Goal: Task Accomplishment & Management: Use online tool/utility

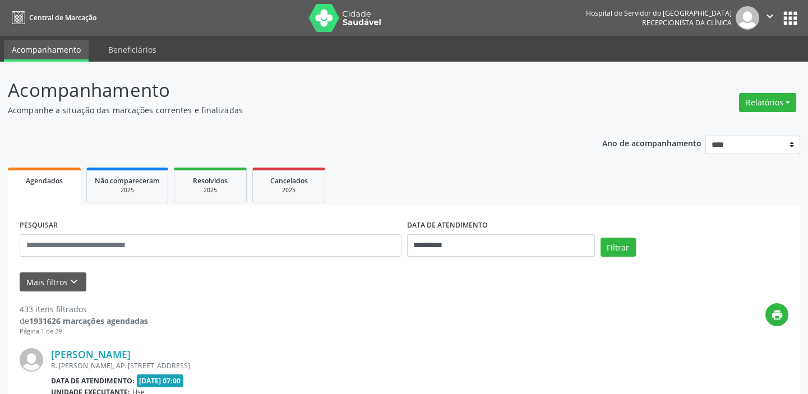
click at [771, 88] on div "Relatórios Agendamentos Procedimentos realizados" at bounding box center [767, 96] width 65 height 40
click at [756, 104] on button "Relatórios" at bounding box center [767, 102] width 57 height 19
click at [684, 120] on link "Agendamentos" at bounding box center [736, 126] width 121 height 16
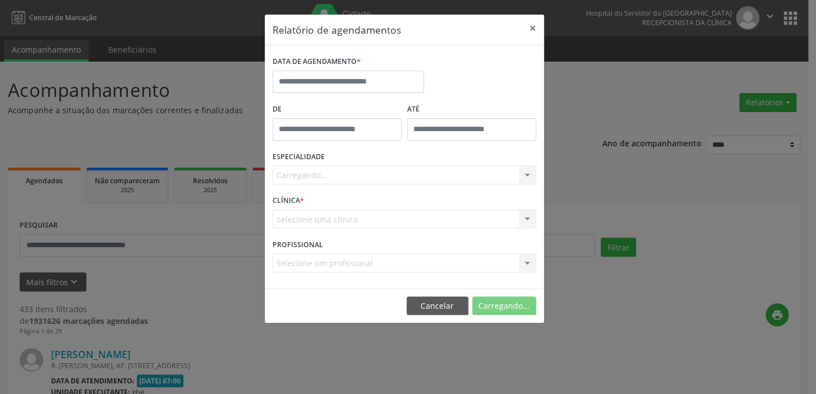
click at [427, 151] on div "ESPECIALIDADE [GEOGRAPHIC_DATA]... Nenhum resultado encontrado para: " " Não há…" at bounding box center [404, 171] width 269 height 44
click at [427, 177] on div "Seleciona uma especialidade" at bounding box center [405, 174] width 264 height 19
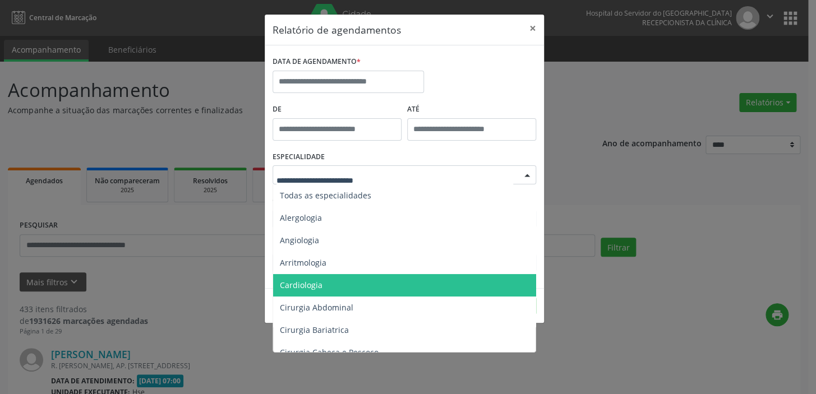
click at [372, 287] on span "Cardiologia" at bounding box center [405, 285] width 264 height 22
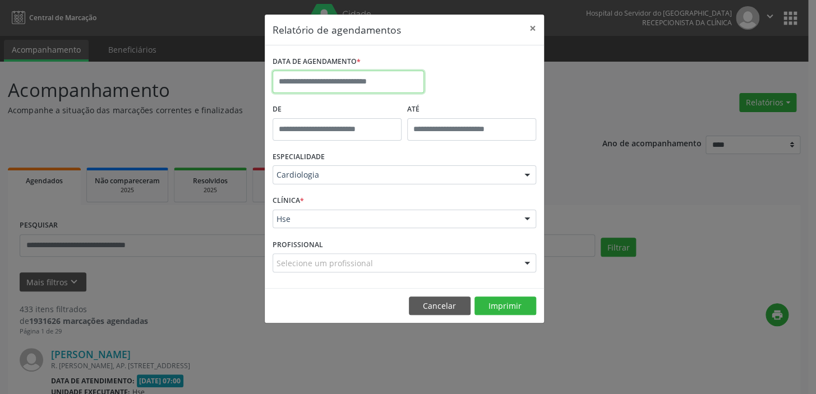
click at [327, 71] on input "text" at bounding box center [348, 82] width 151 height 22
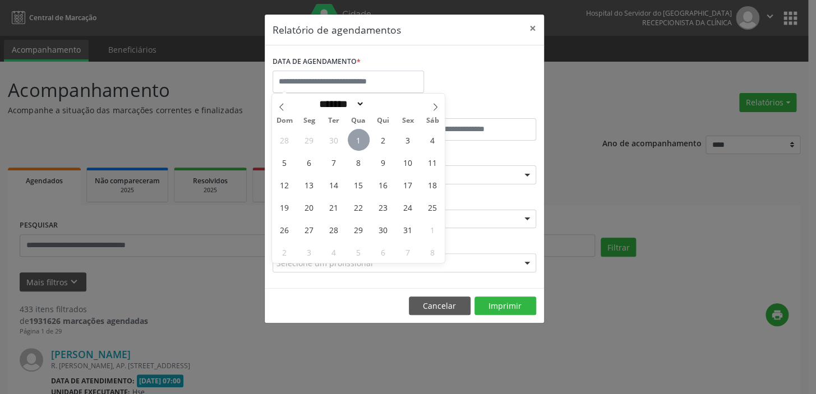
click at [362, 140] on span "1" at bounding box center [359, 140] width 22 height 22
type input "**********"
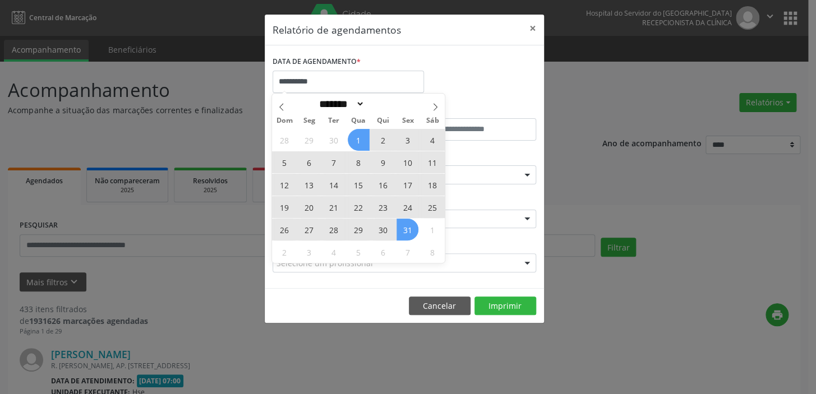
click at [398, 225] on span "31" at bounding box center [408, 230] width 22 height 22
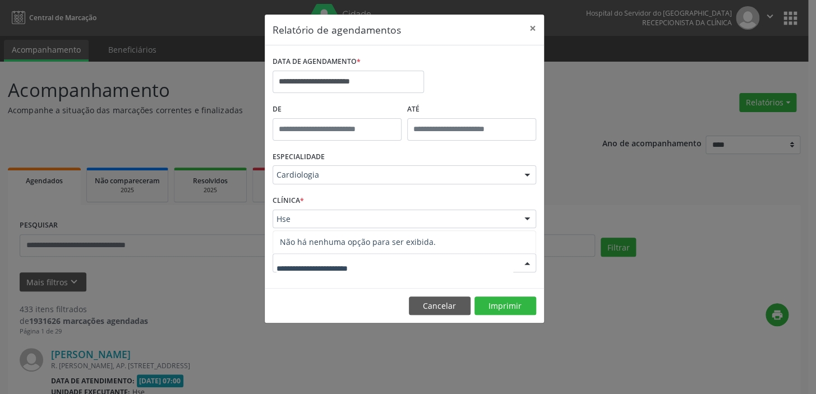
click at [320, 271] on input "text" at bounding box center [395, 268] width 237 height 22
click at [301, 284] on div "**********" at bounding box center [404, 166] width 279 height 243
click at [309, 225] on div "Hse" at bounding box center [405, 219] width 264 height 19
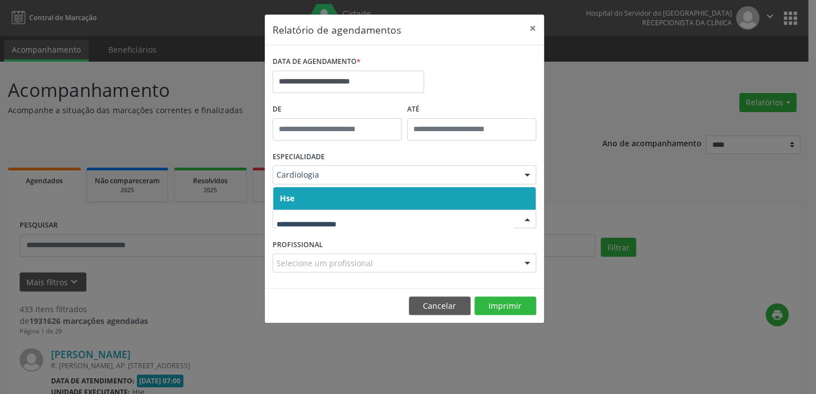
click at [306, 205] on span "Hse" at bounding box center [404, 198] width 263 height 22
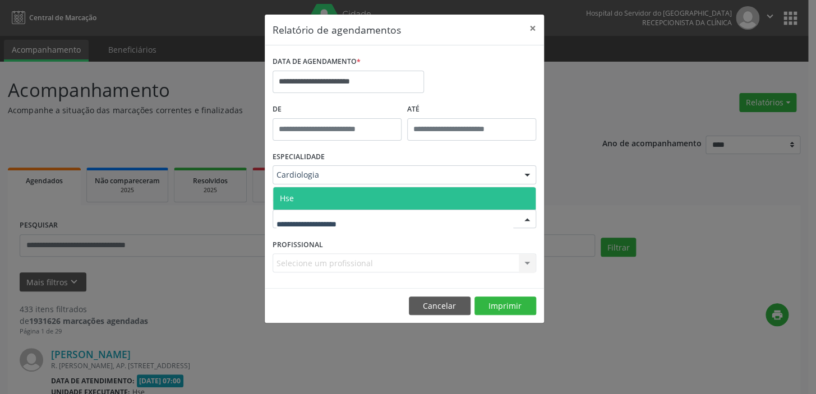
click at [305, 203] on span "Hse" at bounding box center [404, 198] width 263 height 22
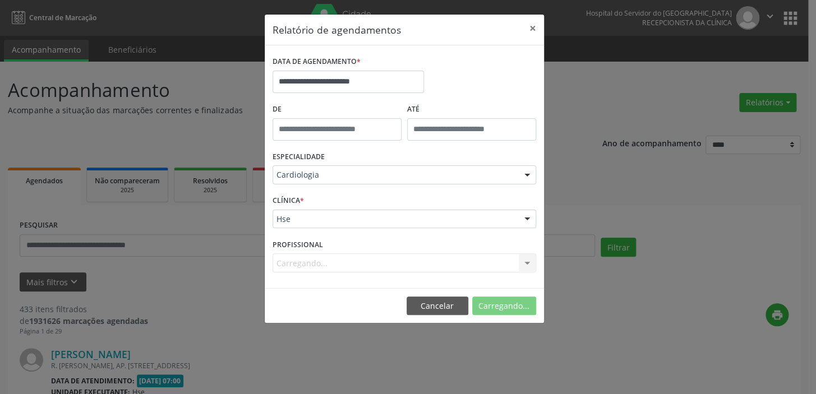
click at [309, 263] on div "Carregando... Nenhum resultado encontrado para: " " Não há nenhuma opção para s…" at bounding box center [405, 263] width 264 height 19
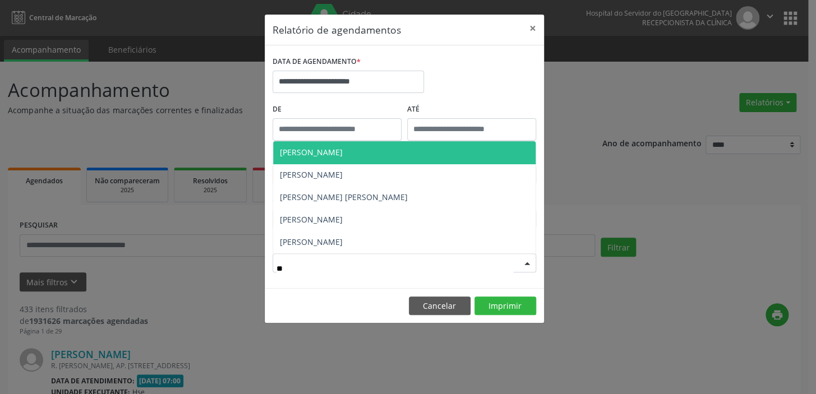
type input "***"
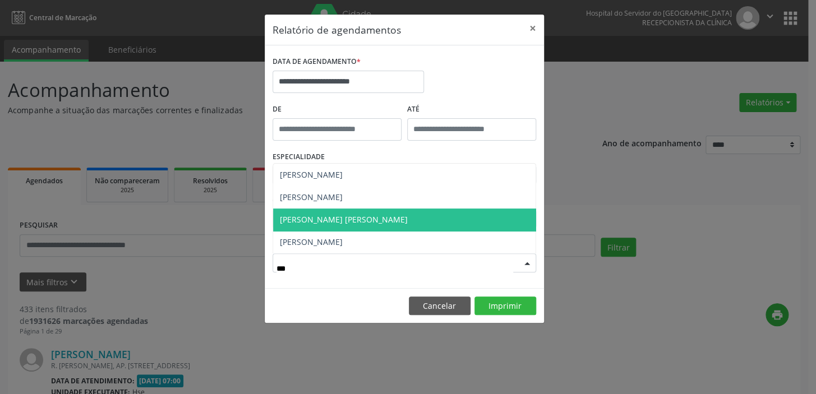
click at [334, 211] on span "[PERSON_NAME] [PERSON_NAME]" at bounding box center [404, 220] width 263 height 22
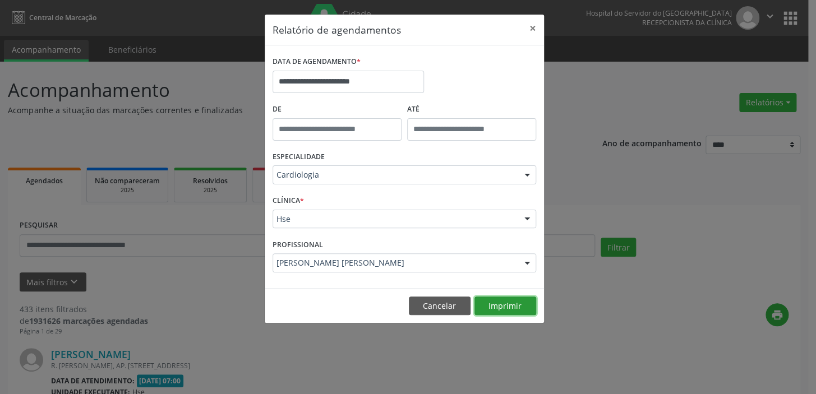
click at [477, 305] on button "Imprimir" at bounding box center [506, 306] width 62 height 19
click at [346, 86] on input "**********" at bounding box center [348, 82] width 151 height 22
click at [524, 22] on button "×" at bounding box center [533, 28] width 22 height 27
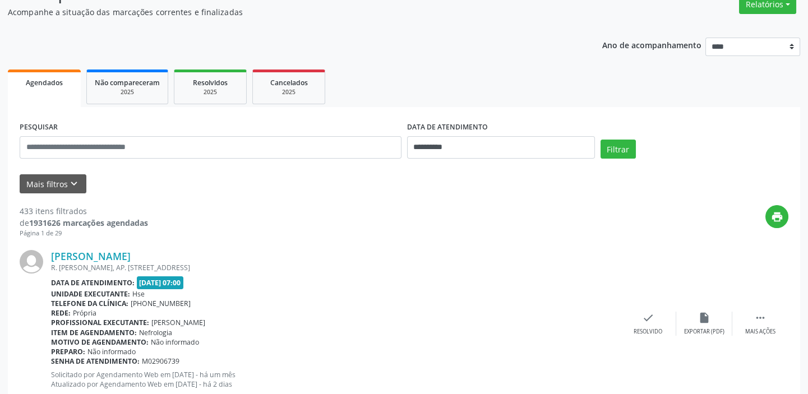
scroll to position [102, 0]
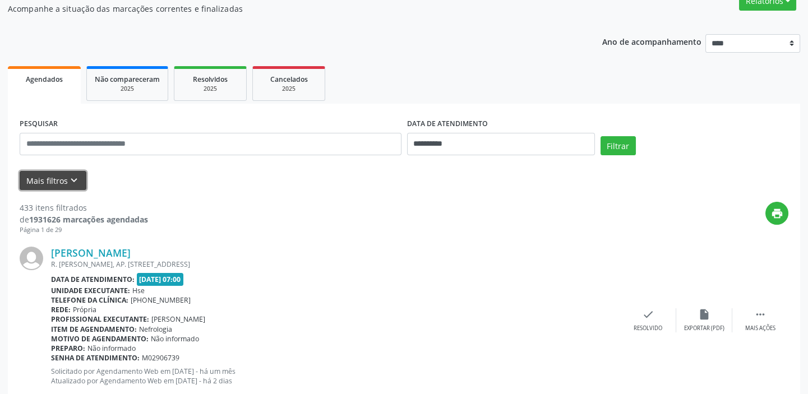
drag, startPoint x: 42, startPoint y: 174, endPoint x: 81, endPoint y: 213, distance: 55.5
click at [42, 174] on button "Mais filtros keyboard_arrow_down" at bounding box center [53, 181] width 67 height 20
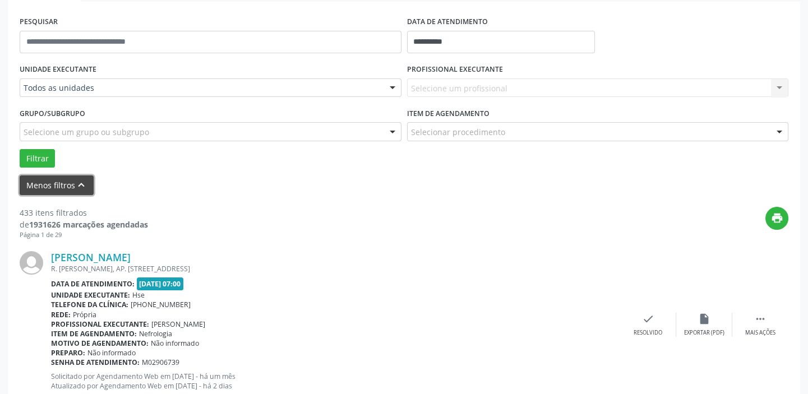
scroll to position [153, 0]
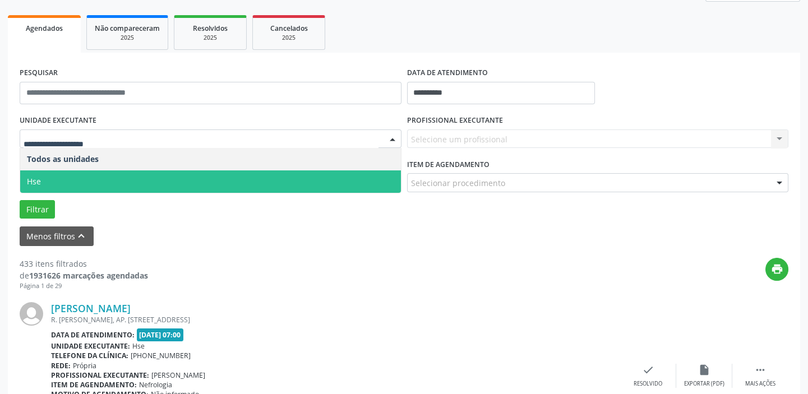
drag, startPoint x: 94, startPoint y: 174, endPoint x: 109, endPoint y: 159, distance: 21.0
click at [94, 174] on span "Hse" at bounding box center [210, 182] width 381 height 22
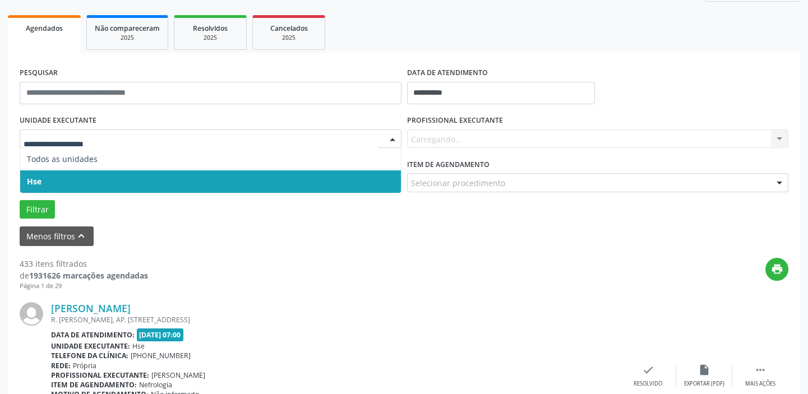
click at [122, 177] on span "Hse" at bounding box center [210, 182] width 381 height 22
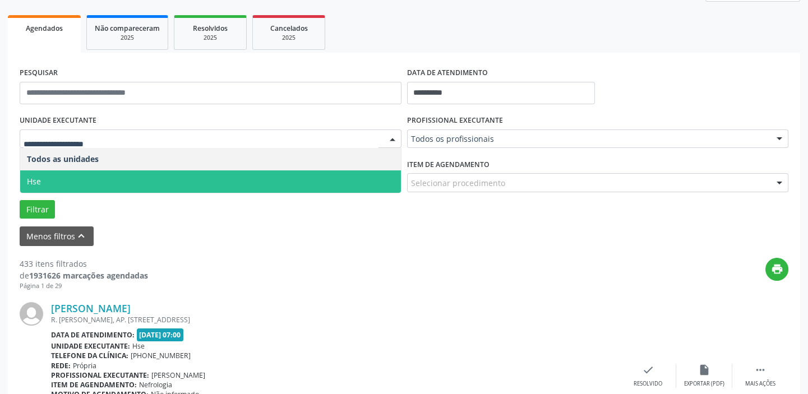
click at [72, 185] on span "Hse" at bounding box center [210, 182] width 381 height 22
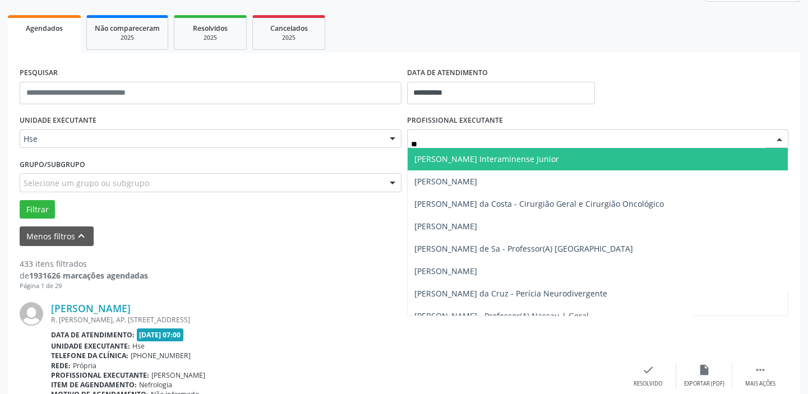
type input "***"
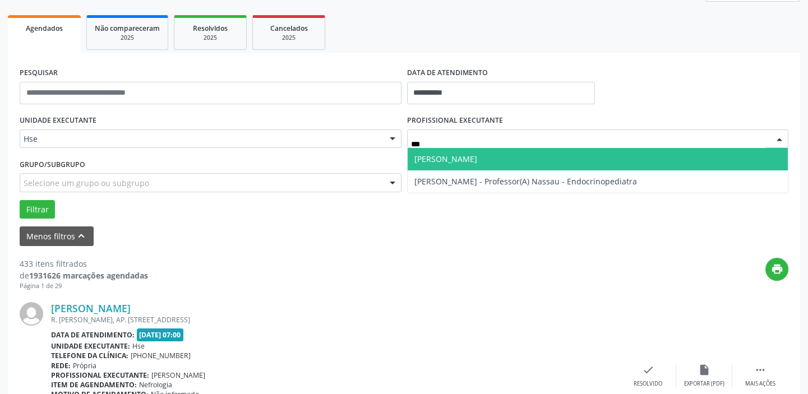
drag, startPoint x: 452, startPoint y: 158, endPoint x: 450, endPoint y: 167, distance: 9.0
click at [452, 158] on span "[PERSON_NAME]" at bounding box center [446, 159] width 63 height 11
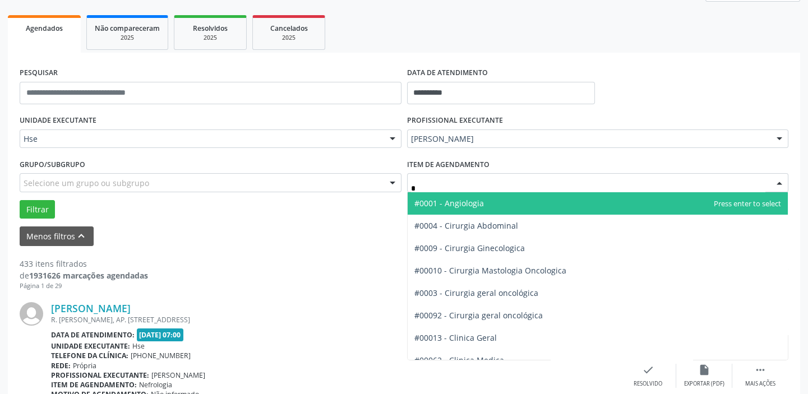
type input "**"
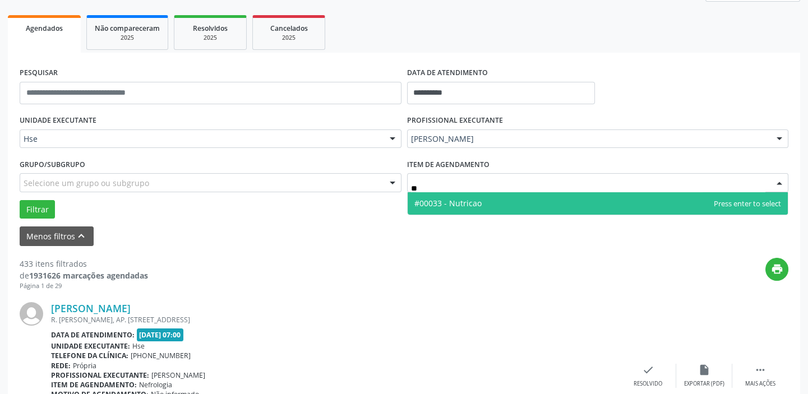
click at [452, 208] on span "#00033 - Nutricao" at bounding box center [448, 203] width 67 height 11
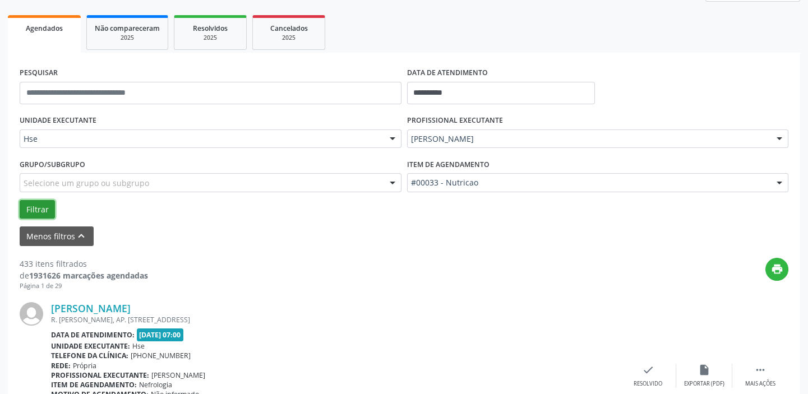
click at [33, 213] on button "Filtrar" at bounding box center [37, 209] width 35 height 19
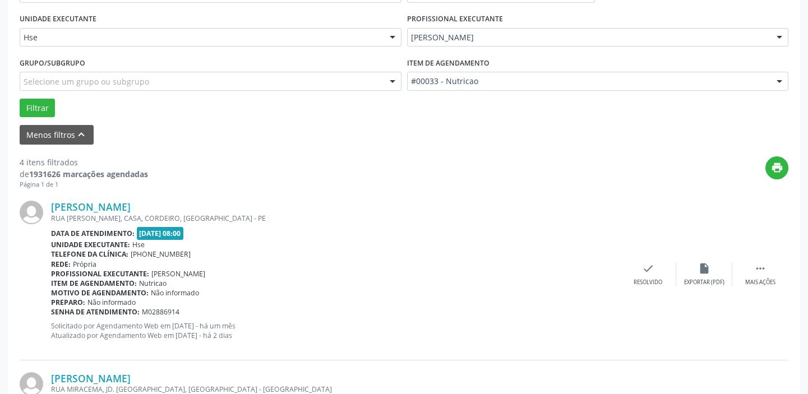
scroll to position [255, 0]
click at [648, 267] on icon "check" at bounding box center [648, 268] width 12 height 12
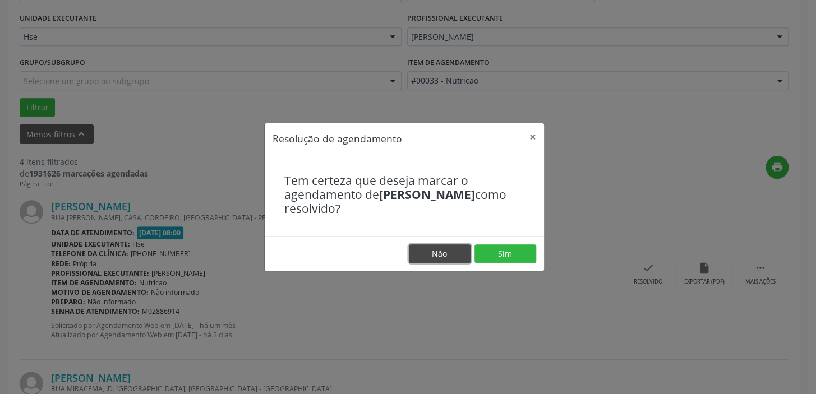
click at [429, 252] on button "Não" at bounding box center [440, 254] width 62 height 19
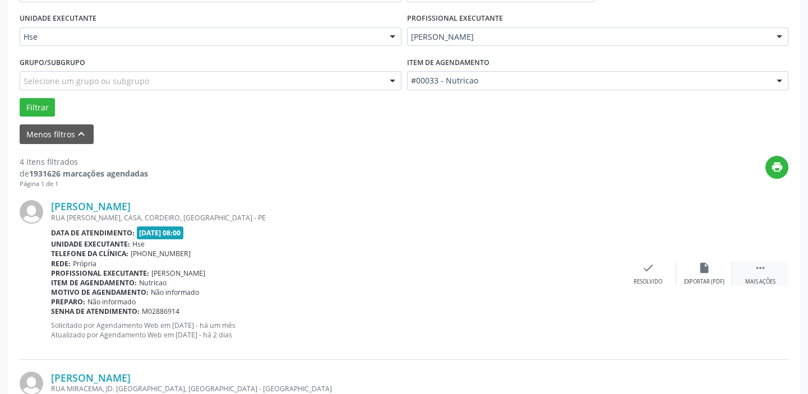
click at [754, 270] on icon "" at bounding box center [760, 268] width 12 height 12
click at [707, 273] on icon "alarm_off" at bounding box center [704, 268] width 12 height 12
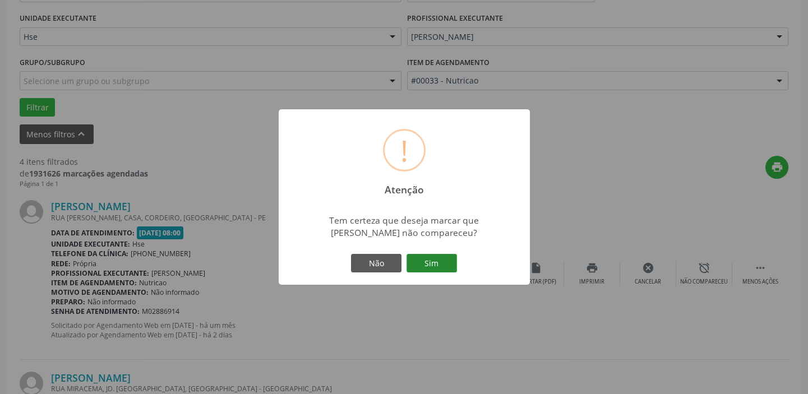
drag, startPoint x: 432, startPoint y: 266, endPoint x: 418, endPoint y: 265, distance: 14.0
click at [432, 266] on button "Sim" at bounding box center [432, 263] width 50 height 19
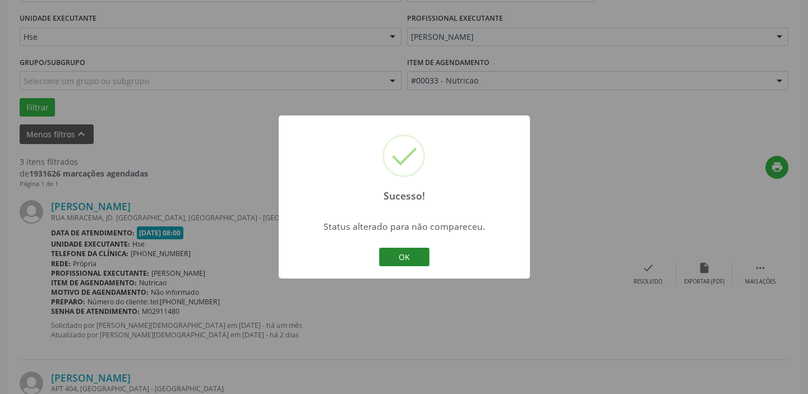
click at [410, 257] on button "OK" at bounding box center [404, 257] width 50 height 19
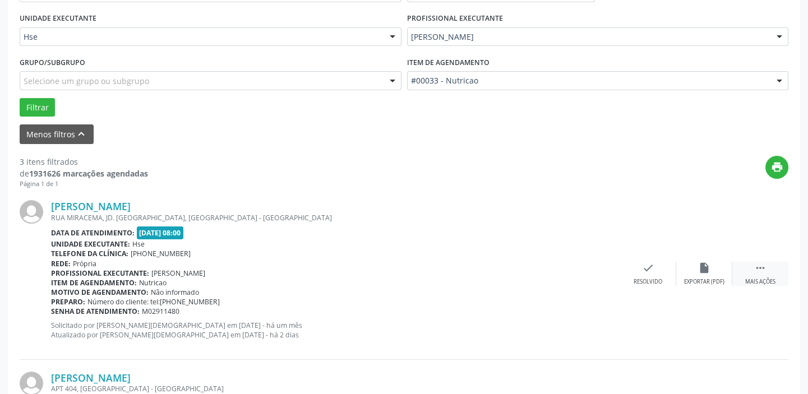
click at [781, 271] on div " Mais ações" at bounding box center [761, 274] width 56 height 24
click at [709, 274] on div "alarm_off Não compareceu" at bounding box center [704, 274] width 56 height 24
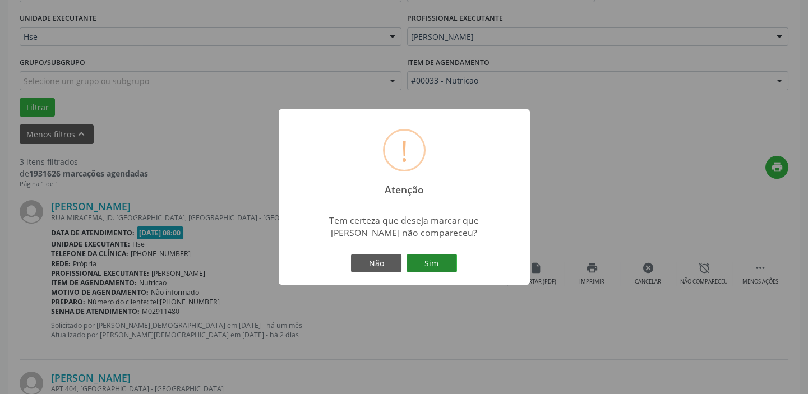
click at [426, 259] on button "Sim" at bounding box center [432, 263] width 50 height 19
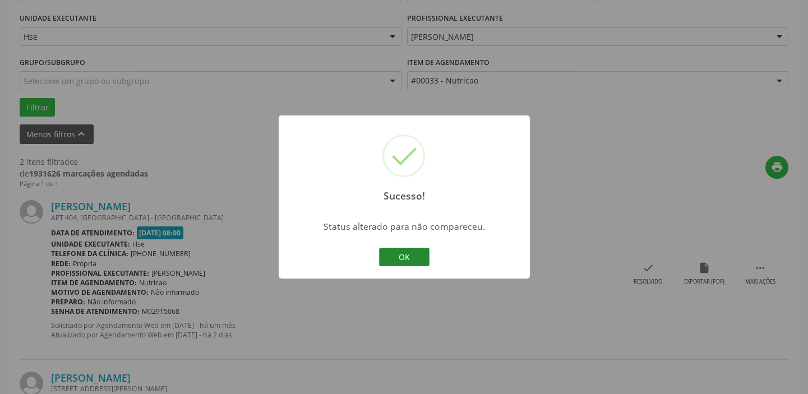
click at [409, 257] on button "OK" at bounding box center [404, 257] width 50 height 19
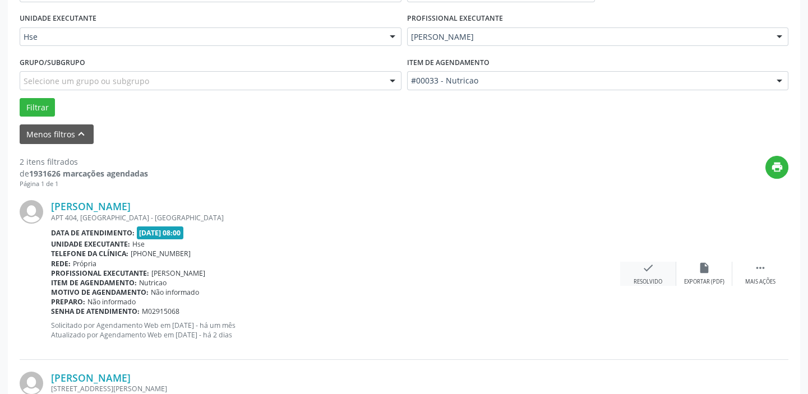
click at [644, 271] on icon "check" at bounding box center [648, 268] width 12 height 12
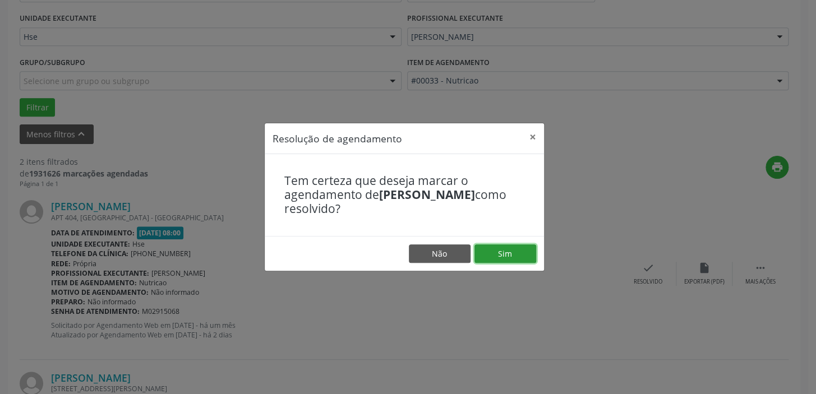
click at [501, 252] on button "Sim" at bounding box center [506, 254] width 62 height 19
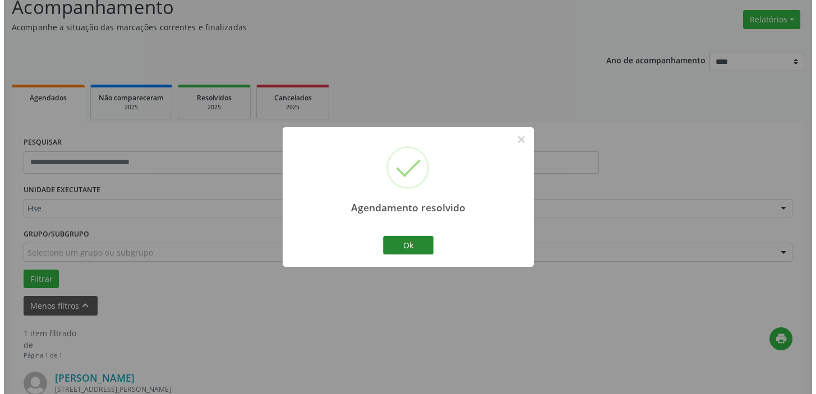
scroll to position [239, 0]
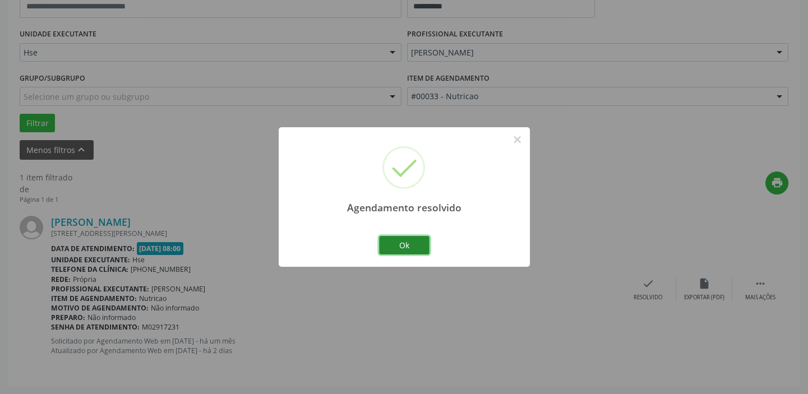
click at [399, 241] on button "Ok" at bounding box center [404, 245] width 50 height 19
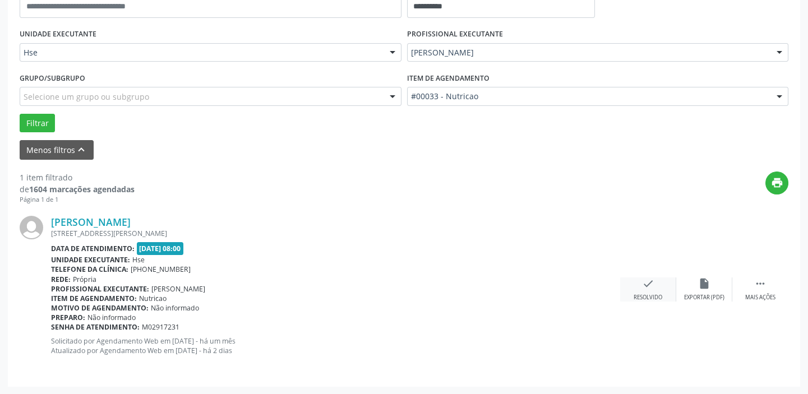
click at [651, 289] on icon "check" at bounding box center [648, 284] width 12 height 12
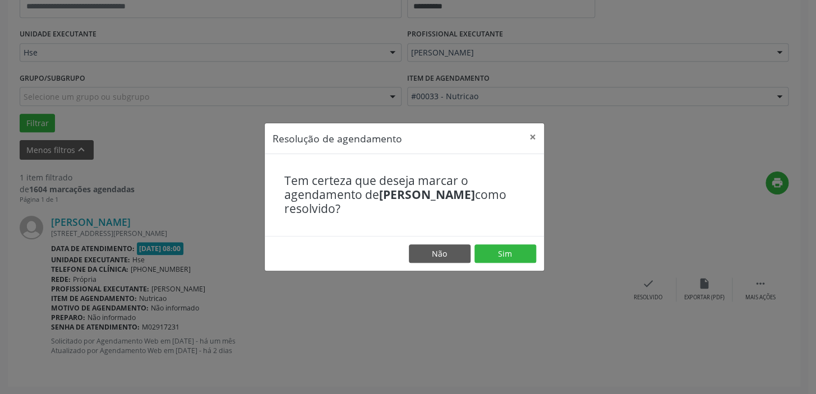
click at [531, 266] on footer "Não Sim" at bounding box center [404, 253] width 279 height 35
click at [518, 263] on footer "Não Sim" at bounding box center [404, 253] width 279 height 35
click at [507, 260] on button "Sim" at bounding box center [506, 254] width 62 height 19
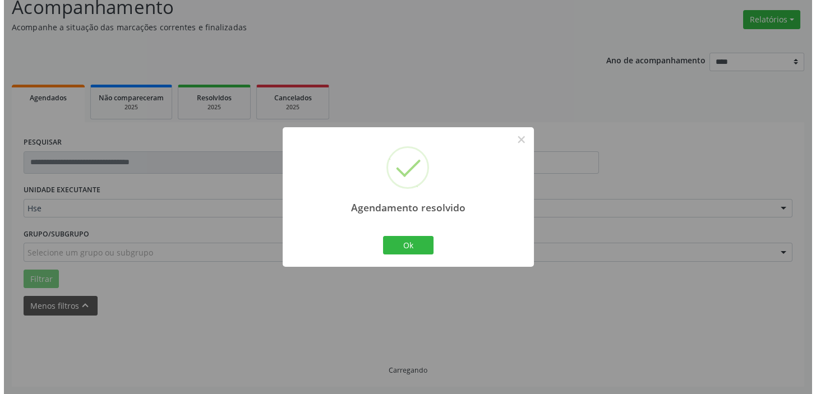
scroll to position [58, 0]
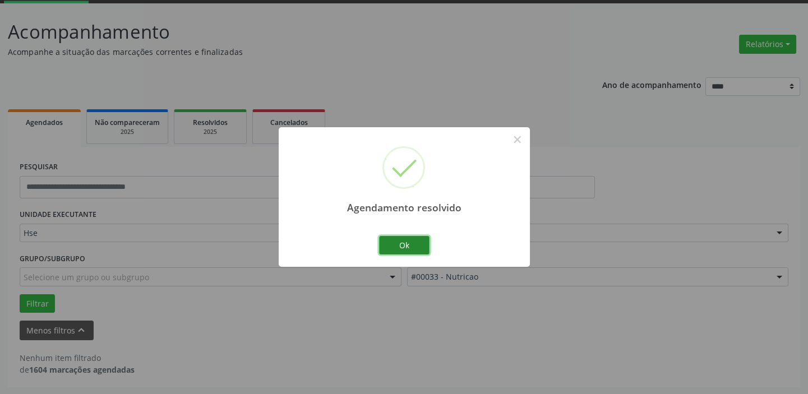
click at [415, 244] on button "Ok" at bounding box center [404, 245] width 50 height 19
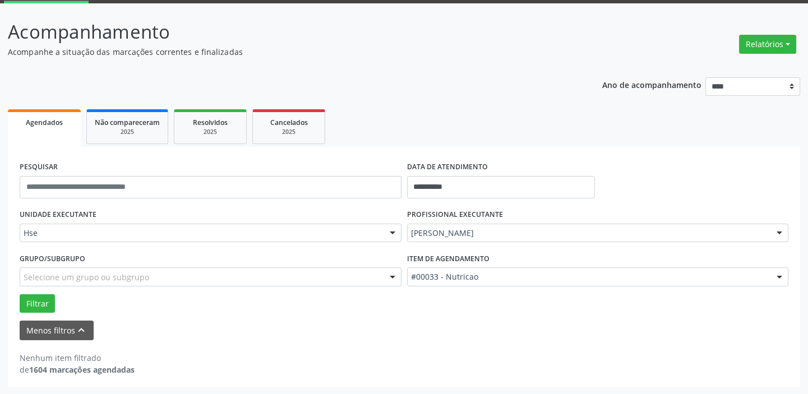
click at [775, 53] on div "Relatórios Agendamentos Procedimentos realizados" at bounding box center [767, 44] width 65 height 27
click at [753, 32] on div "Relatórios Agendamentos Procedimentos realizados" at bounding box center [767, 44] width 65 height 27
click at [749, 43] on button "Relatórios" at bounding box center [767, 44] width 57 height 19
click at [696, 72] on link "Agendamentos" at bounding box center [736, 68] width 121 height 16
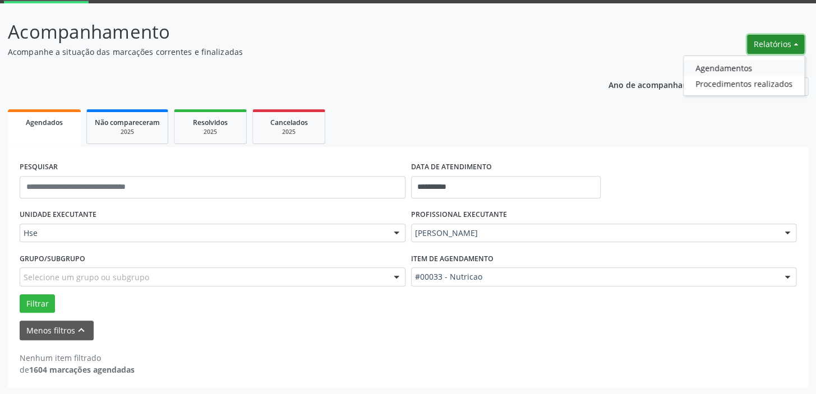
select select "*"
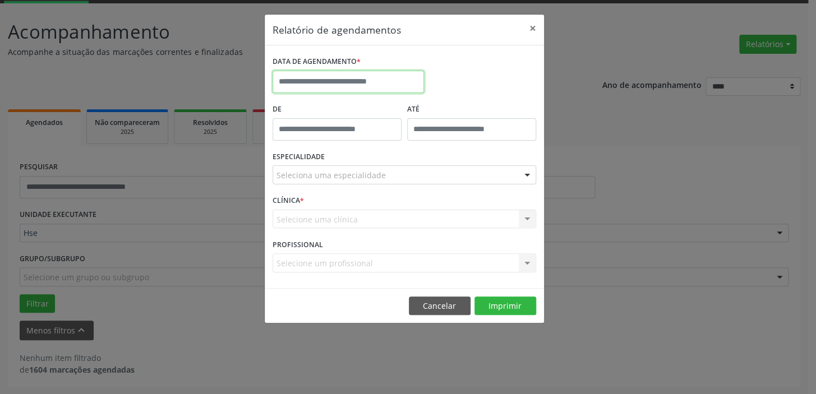
click at [349, 90] on body "**********" at bounding box center [408, 139] width 816 height 394
